Goal: Communication & Community: Answer question/provide support

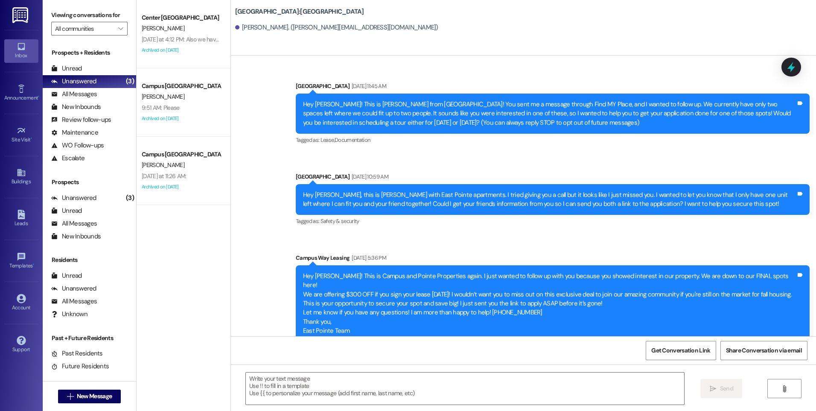
scroll to position [288, 0]
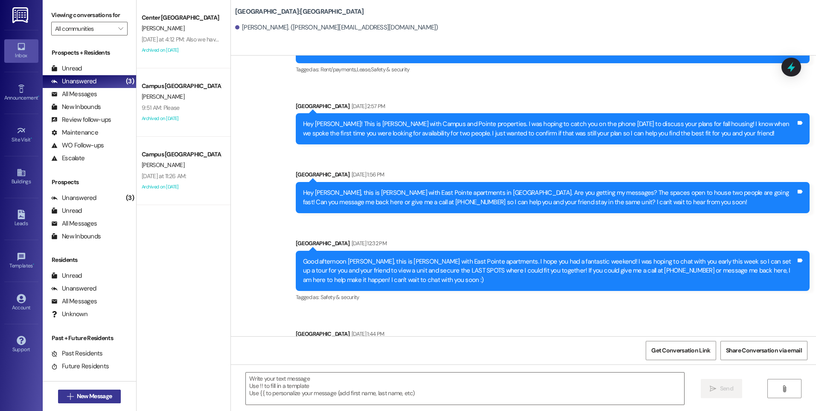
click at [103, 391] on button " New Message" at bounding box center [89, 396] width 63 height 14
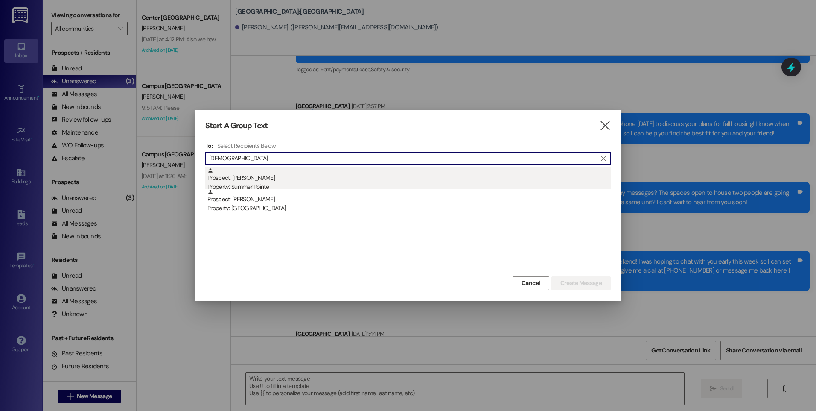
type input "[DEMOGRAPHIC_DATA]"
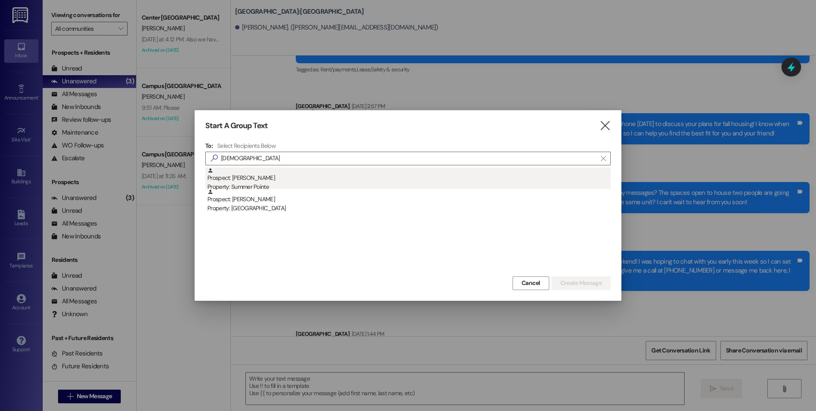
click at [266, 181] on div "Prospect: [PERSON_NAME] Property: Summer Pointe" at bounding box center [410, 179] width 404 height 24
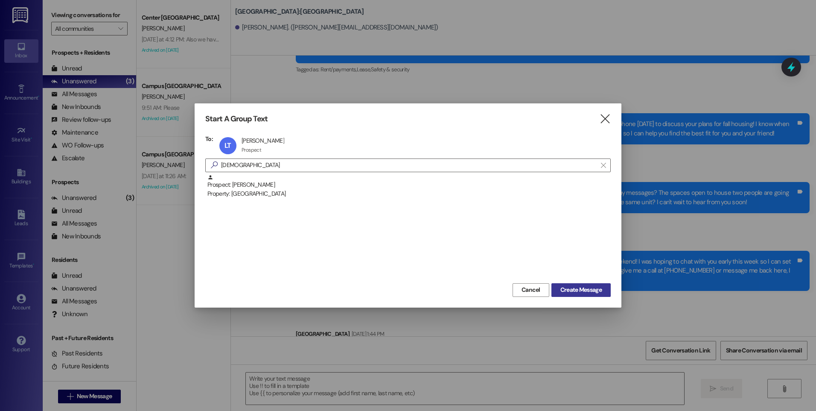
click at [585, 287] on span "Create Message" at bounding box center [581, 289] width 41 height 9
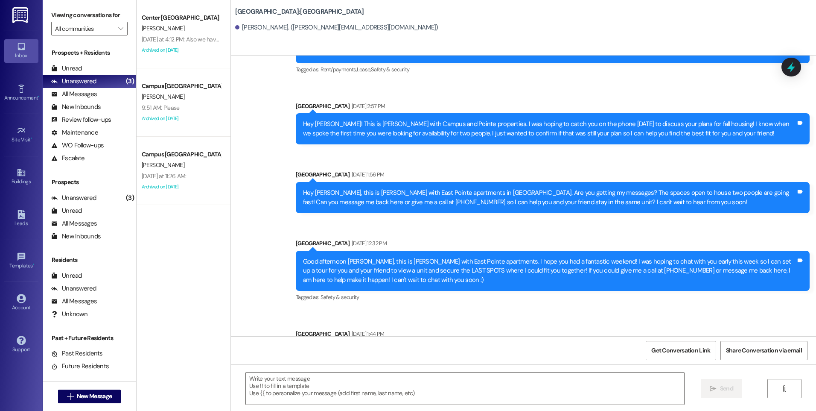
scroll to position [0, 0]
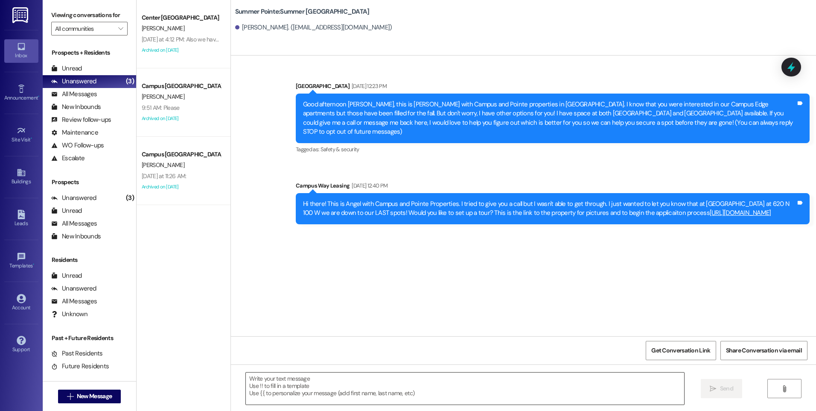
click at [355, 381] on textarea at bounding box center [465, 388] width 438 height 32
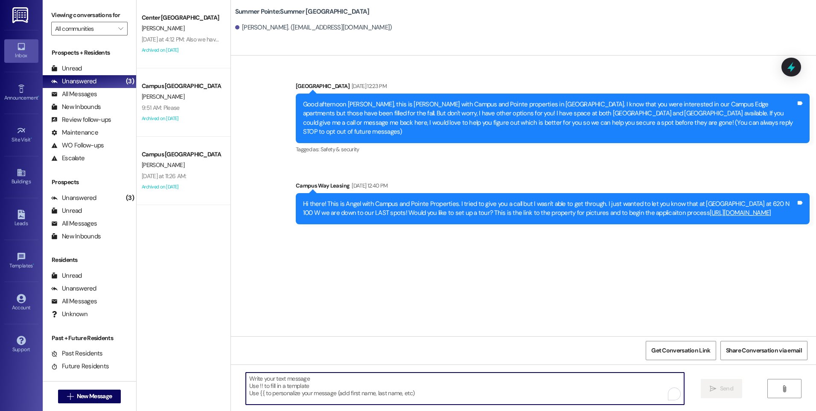
paste textarea "Hey there, [PERSON_NAME]! This is the Summer Pointe Leasing Team. We have been …"
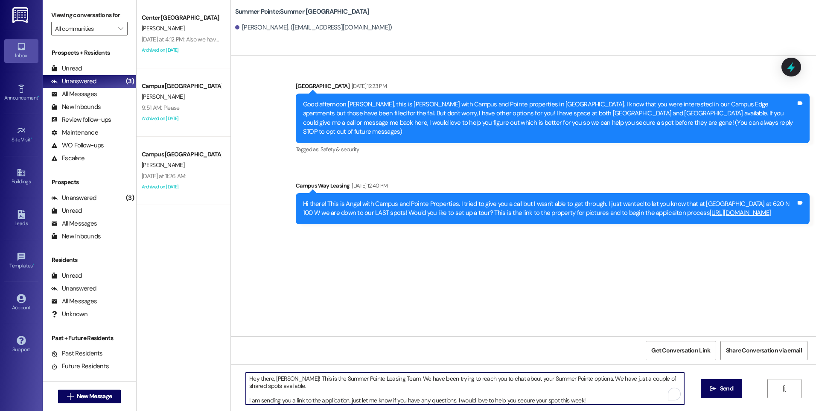
click at [275, 377] on textarea "Hey there, [PERSON_NAME]! This is the Summer Pointe Leasing Team. We have been …" at bounding box center [465, 388] width 438 height 32
click at [246, 399] on textarea "Hey there, [PERSON_NAME]! This is the Summer Pointe Leasing Team. We have been …" at bounding box center [465, 388] width 438 height 32
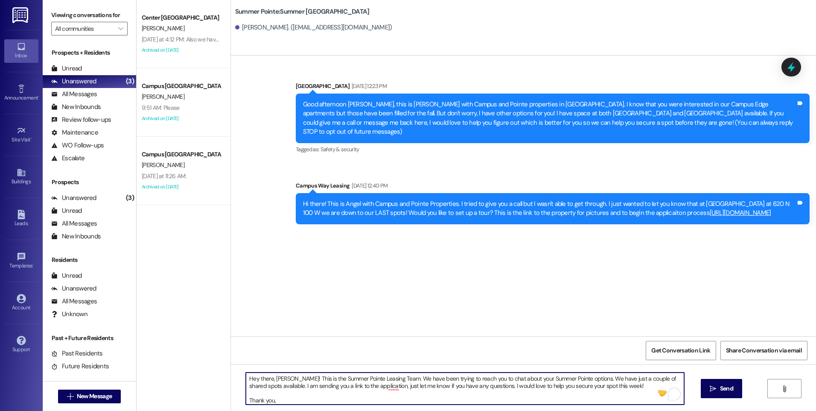
click at [253, 391] on textarea "Hey there, [PERSON_NAME]! This is the Summer Pointe Leasing Team. We have been …" at bounding box center [465, 388] width 438 height 32
type textarea "Hey there, [PERSON_NAME]! This is the Summer Pointe Leasing Team. We have been …"
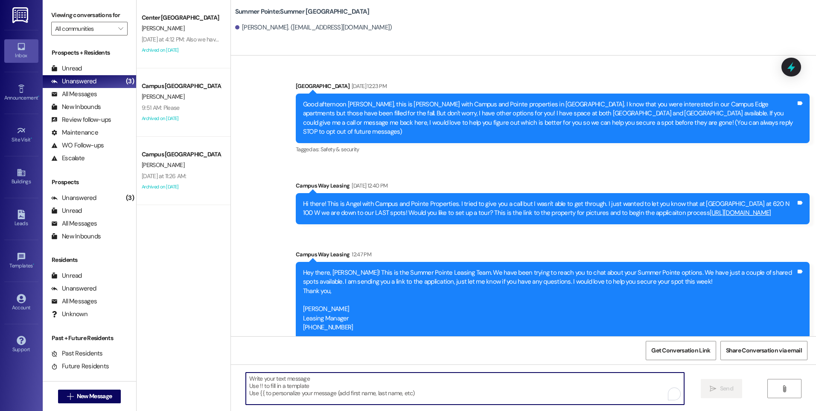
scroll to position [9, 0]
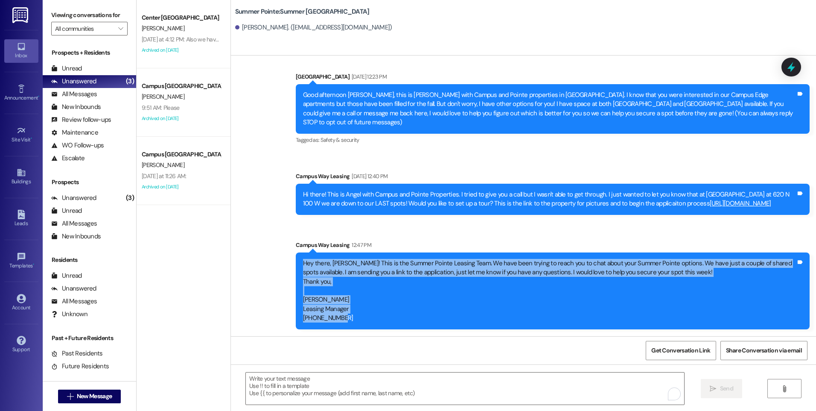
drag, startPoint x: 340, startPoint y: 318, endPoint x: 290, endPoint y: 268, distance: 70.7
click at [296, 268] on div "Hey there, [PERSON_NAME]! This is the Summer Pointe Leasing Team. We have been …" at bounding box center [553, 290] width 514 height 77
copy div "Hey there, [PERSON_NAME]! This is the Summer Pointe Leasing Team. We have been …"
